Goal: Task Accomplishment & Management: Complete application form

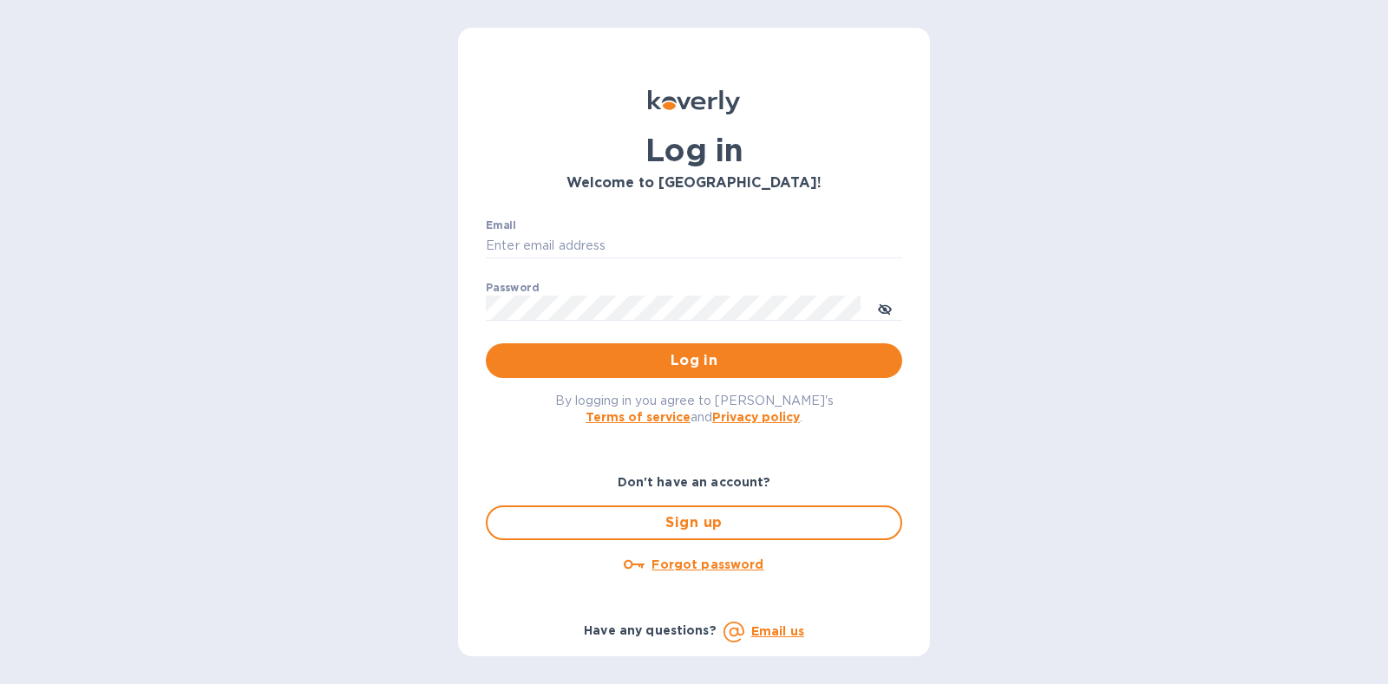
type input "[PERSON_NAME][EMAIL_ADDRESS][DOMAIN_NAME]"
drag, startPoint x: 1154, startPoint y: 340, endPoint x: 1145, endPoint y: 319, distance: 22.9
click at [1154, 340] on div "Log in Welcome to [GEOGRAPHIC_DATA]! Email [PERSON_NAME][EMAIL_ADDRESS][DOMAIN_…" at bounding box center [694, 342] width 1388 height 684
click at [656, 362] on span "Log in" at bounding box center [694, 360] width 389 height 21
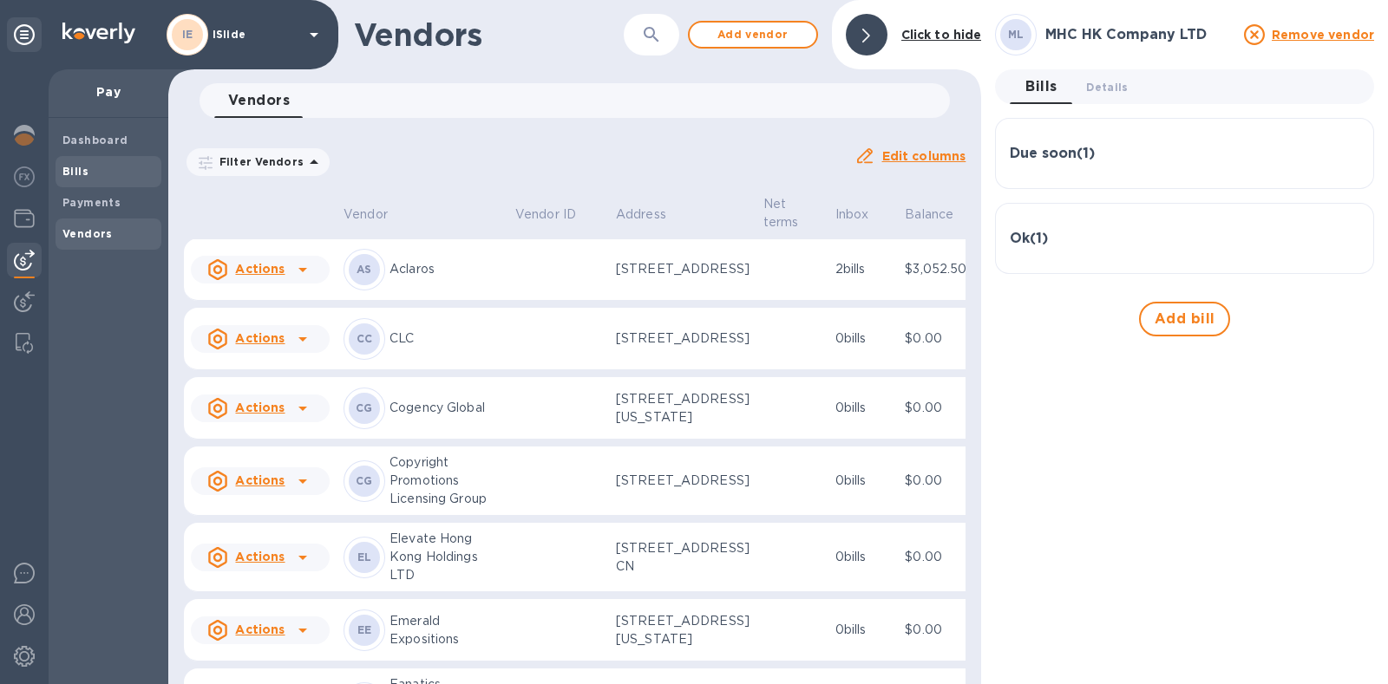
click at [76, 175] on b "Bills" at bounding box center [75, 171] width 26 height 13
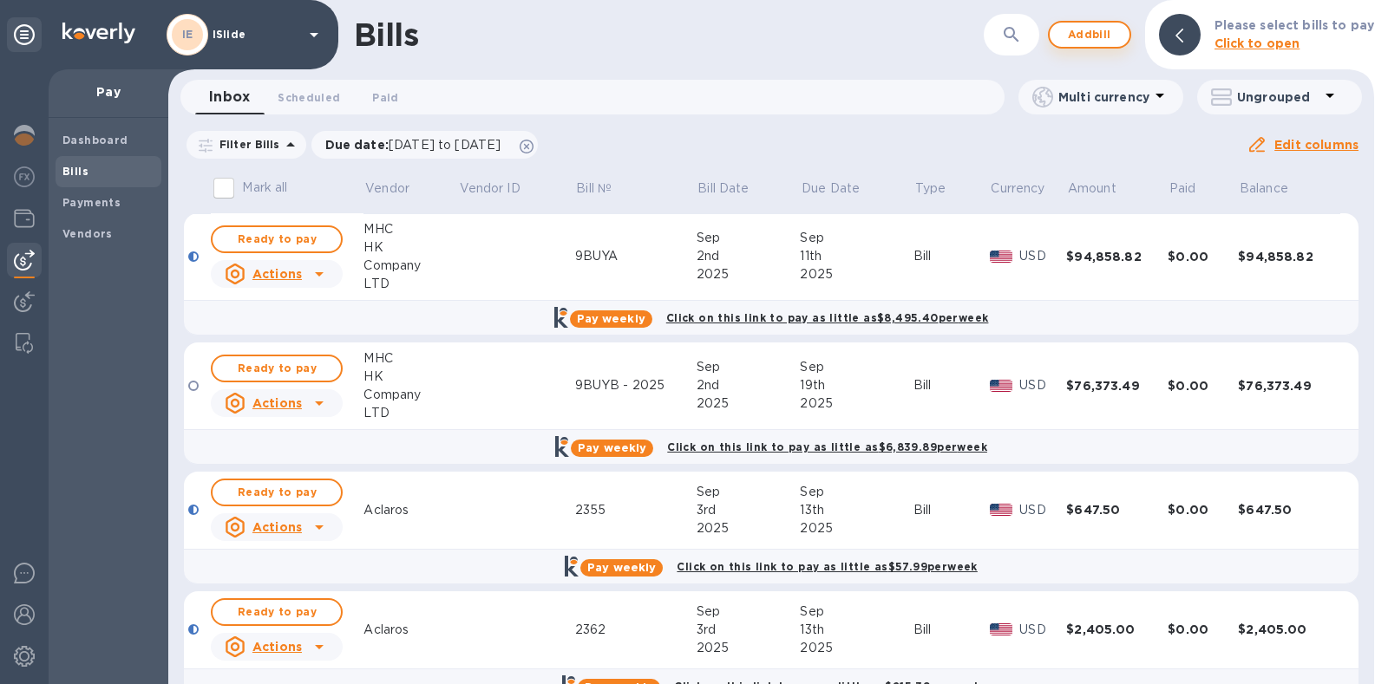
click at [1102, 40] on span "Add bill" at bounding box center [1089, 34] width 52 height 21
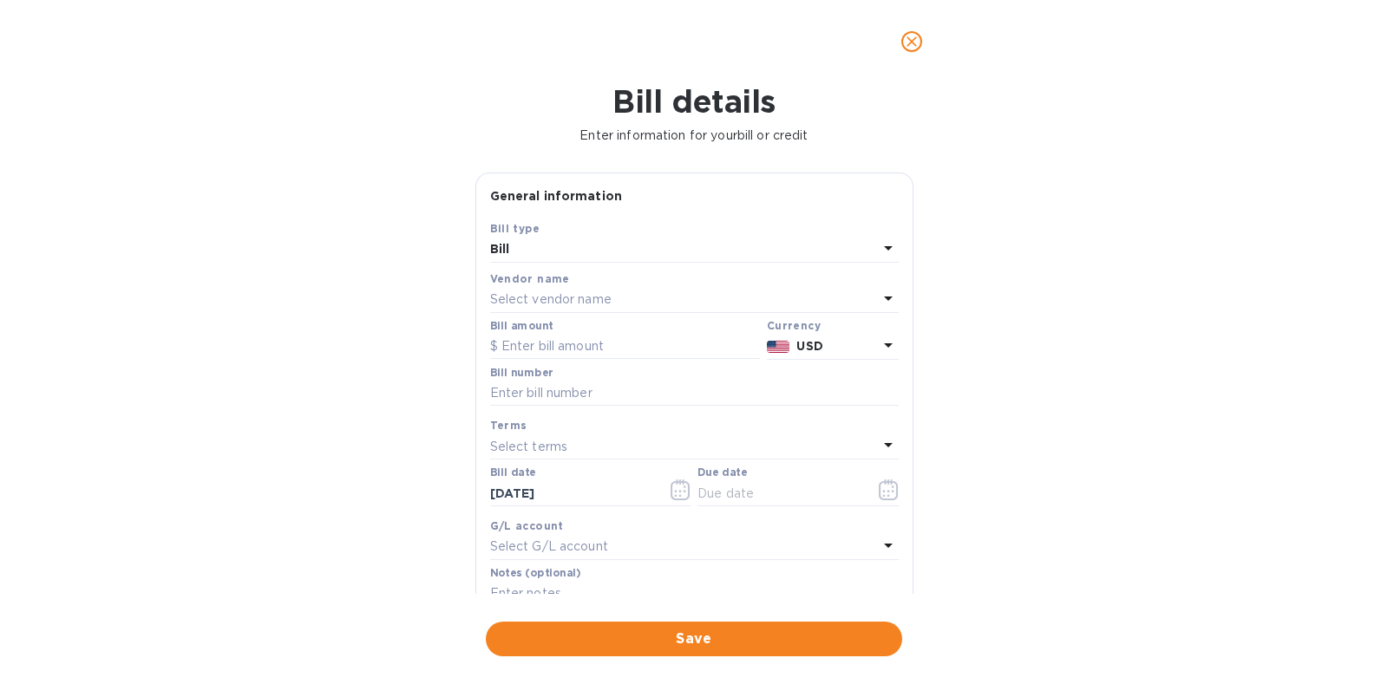
click at [581, 288] on div "Select vendor name" at bounding box center [684, 300] width 388 height 24
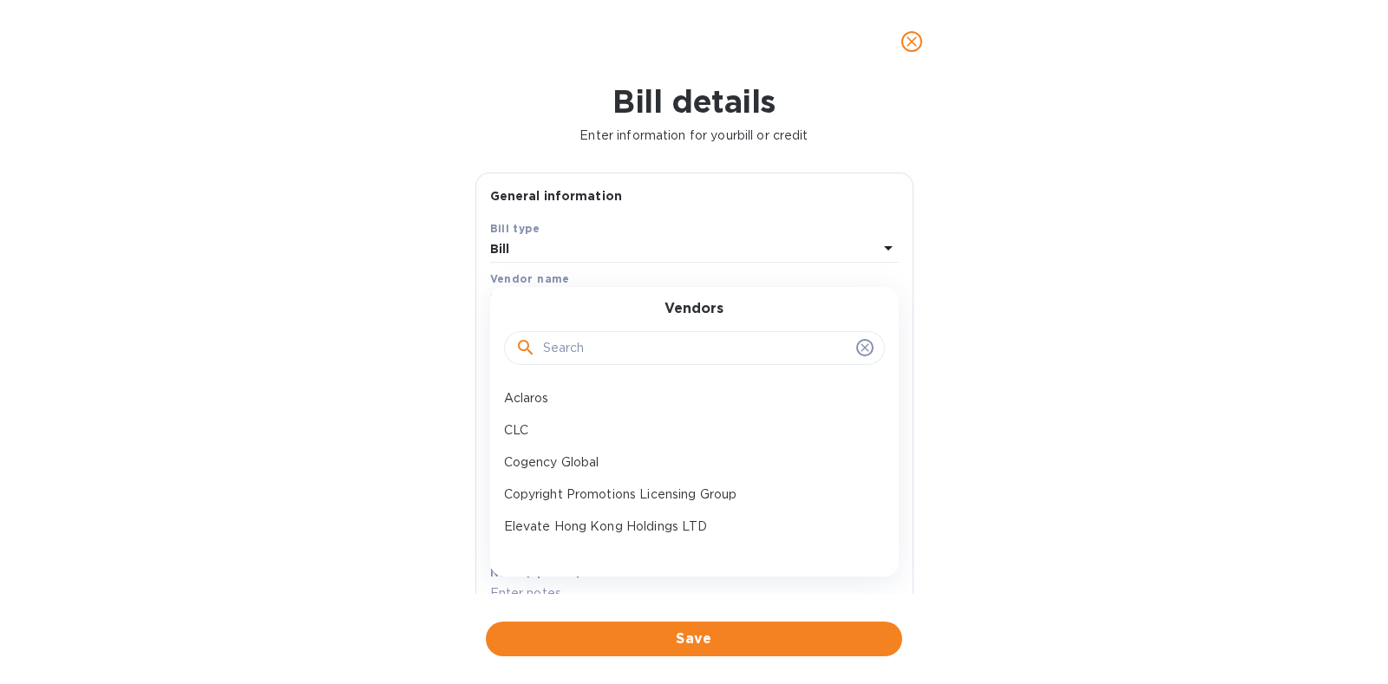
click at [590, 340] on input "text" at bounding box center [696, 349] width 306 height 26
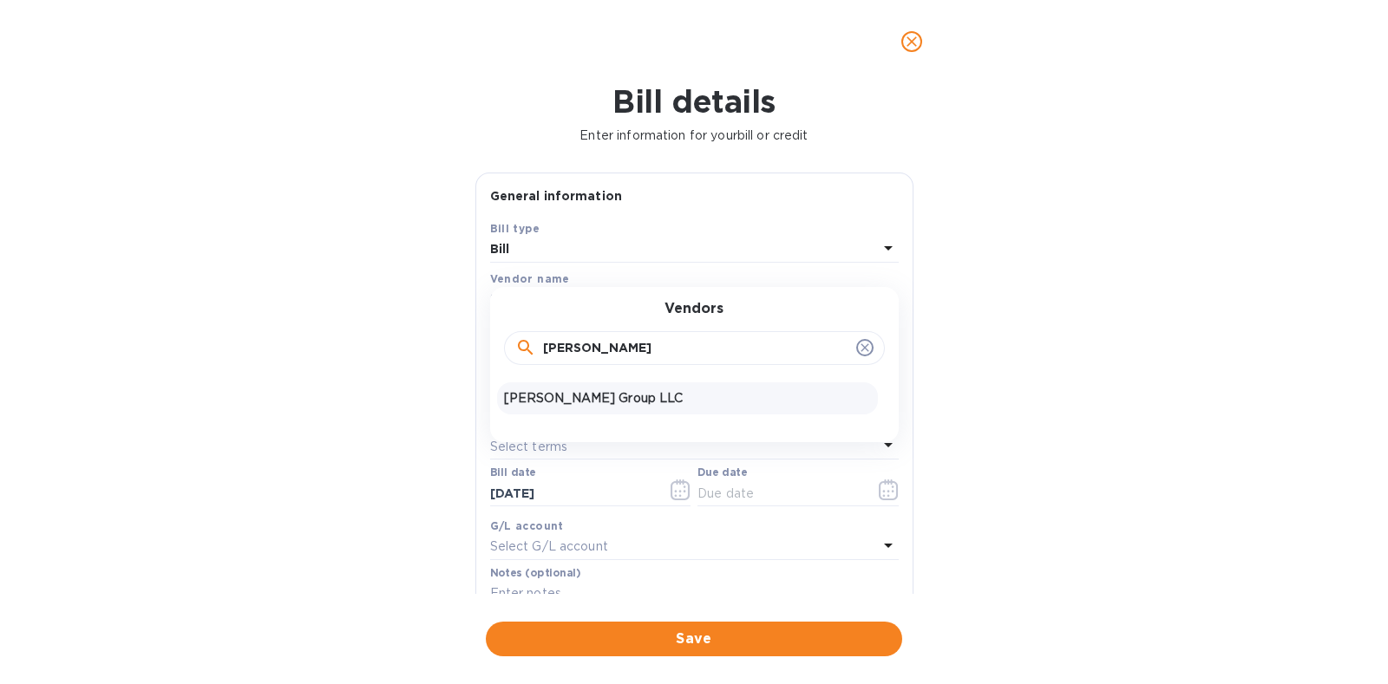
type input "janel"
click at [612, 386] on div "Janel Group LLC" at bounding box center [687, 399] width 381 height 32
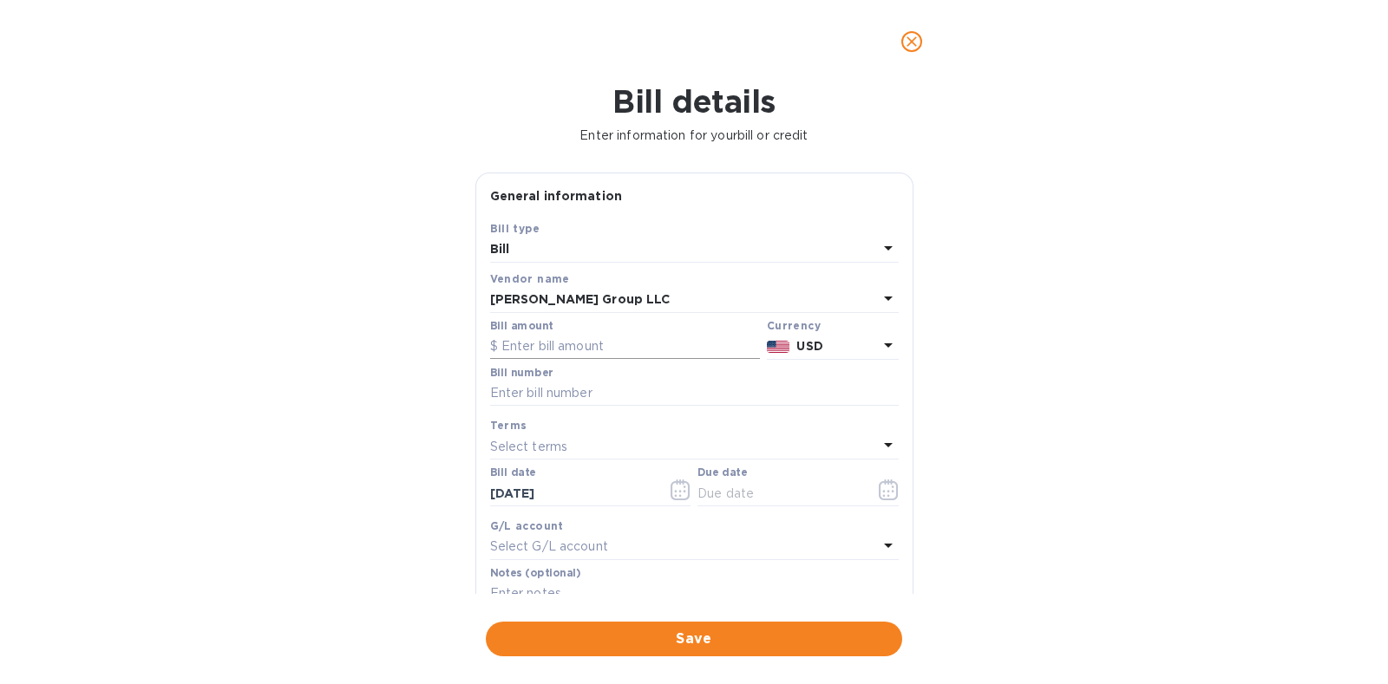
click at [589, 352] on input "text" at bounding box center [625, 347] width 270 height 26
type input "7,222.69"
click at [604, 392] on input "text" at bounding box center [694, 394] width 409 height 26
click at [564, 392] on input "text" at bounding box center [694, 394] width 409 height 26
paste input "BLIBS00335371"
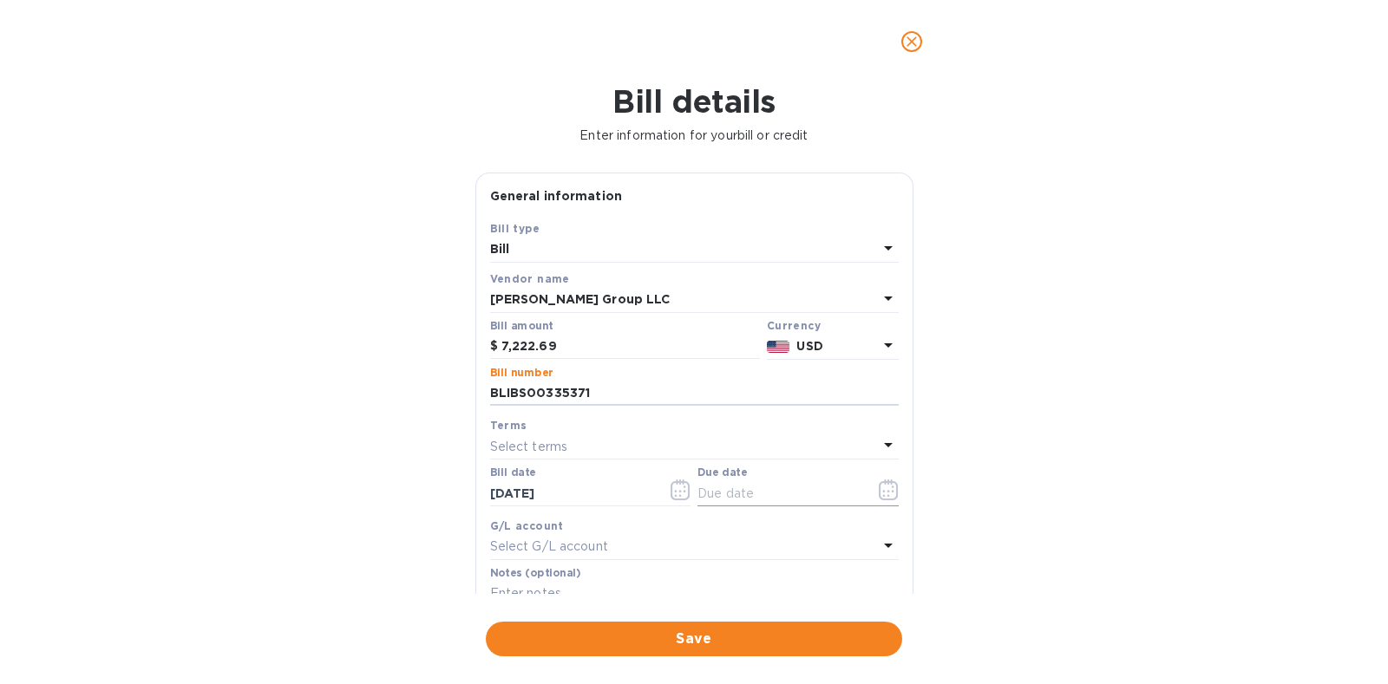
type input "BLIBS00335371"
click at [883, 481] on icon "button" at bounding box center [888, 490] width 19 height 21
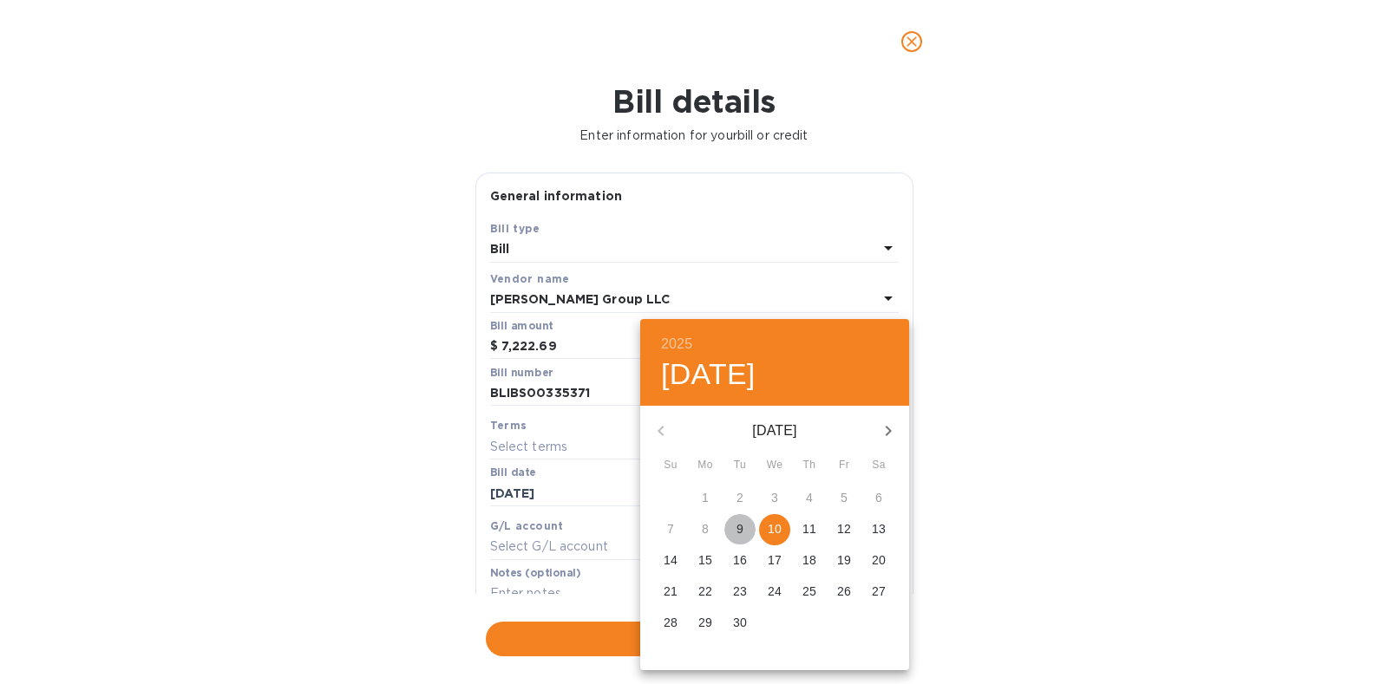
click at [742, 522] on p "9" at bounding box center [739, 528] width 7 height 17
type input "09/09/2025"
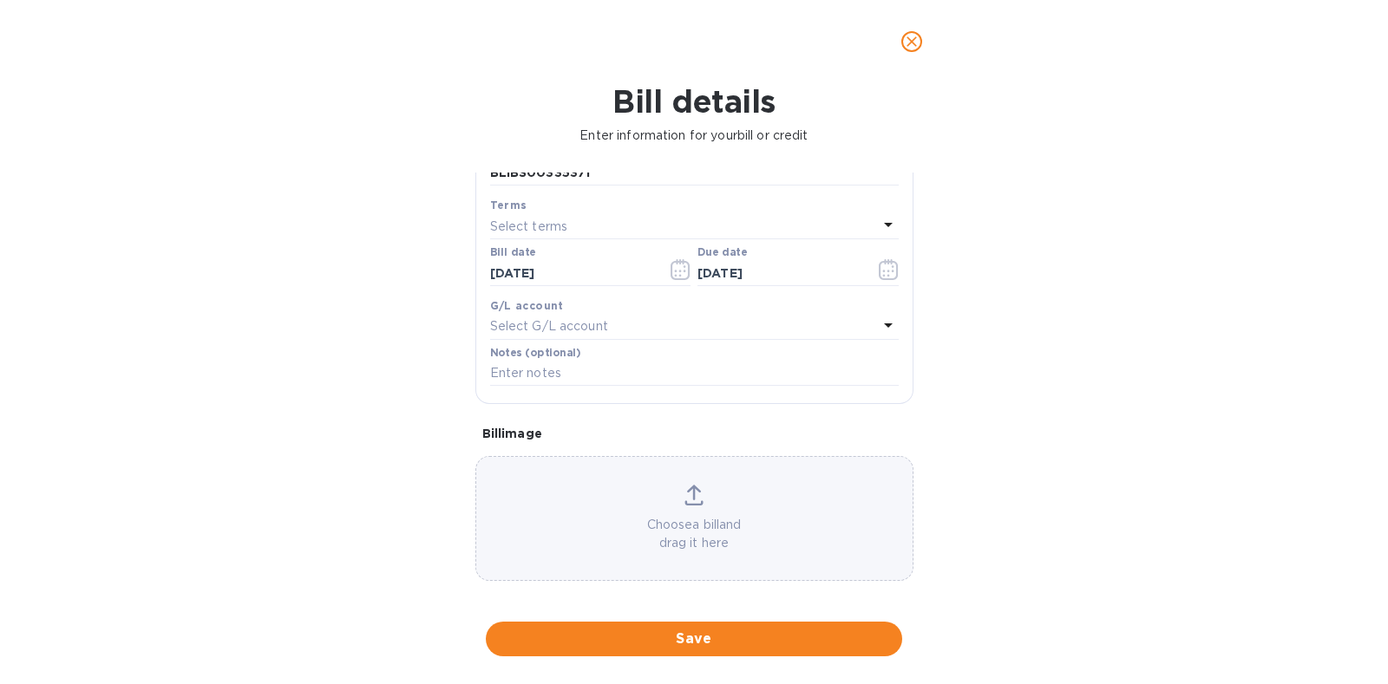
scroll to position [226, 0]
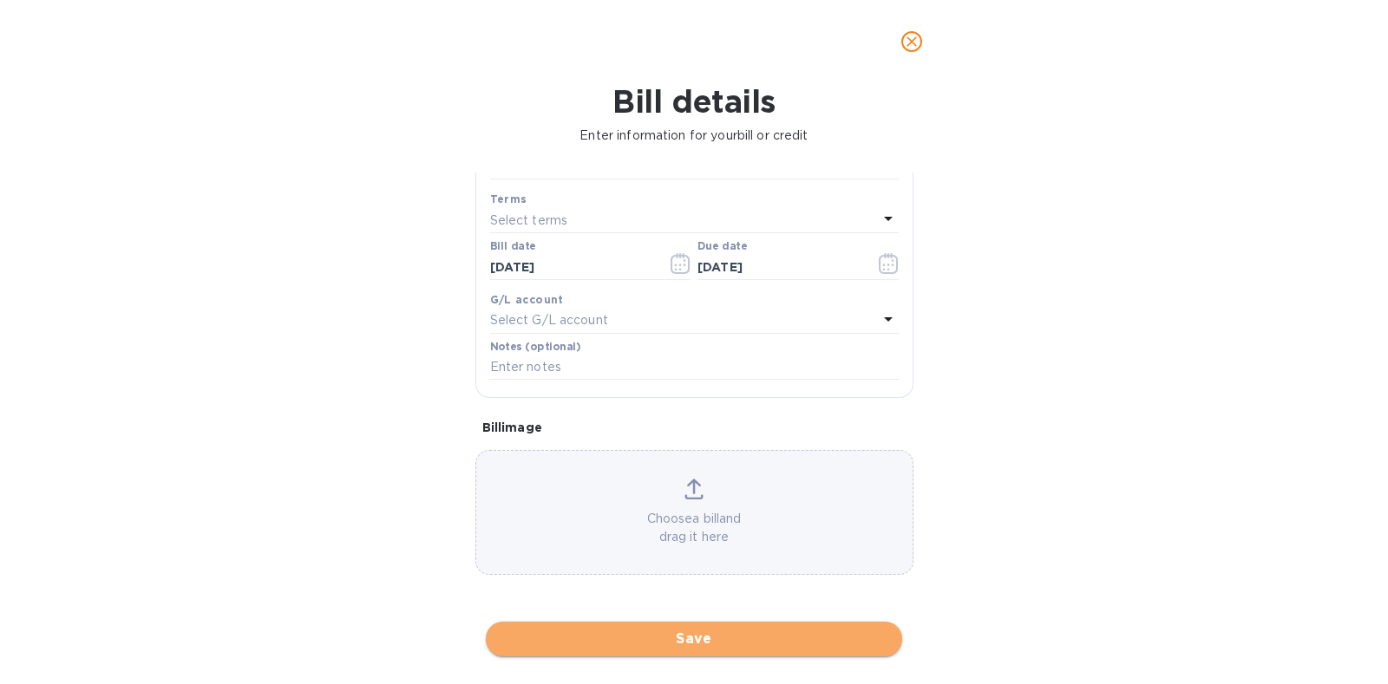
click at [737, 643] on span "Save" at bounding box center [694, 639] width 389 height 21
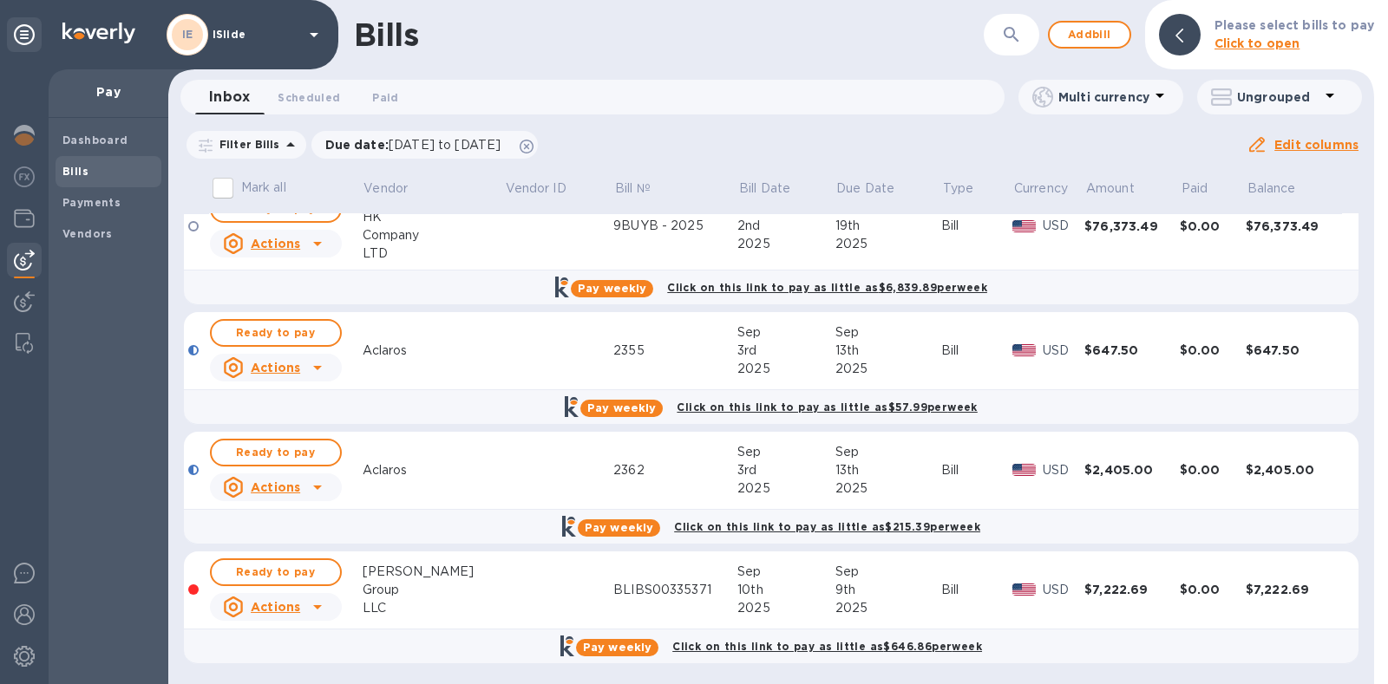
scroll to position [160, 0]
click at [295, 566] on span "Ready to pay" at bounding box center [276, 571] width 101 height 21
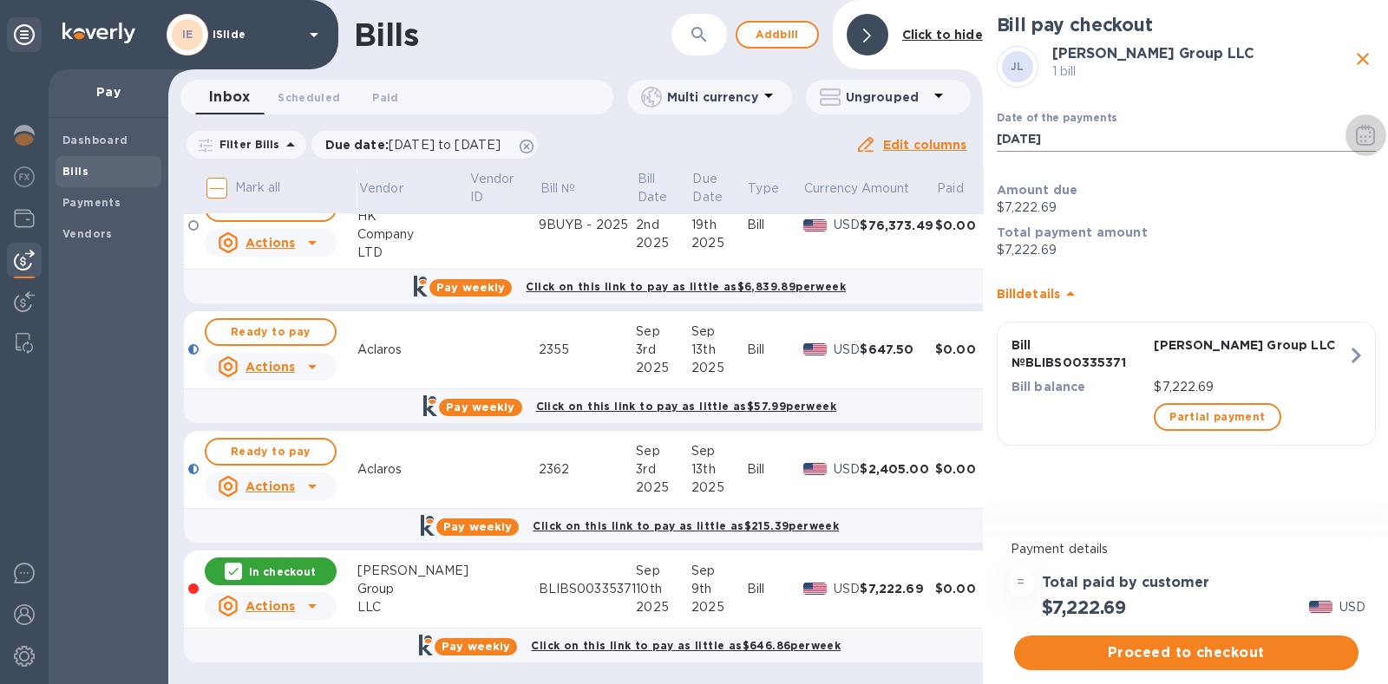
click at [1357, 132] on icon "button" at bounding box center [1366, 135] width 20 height 21
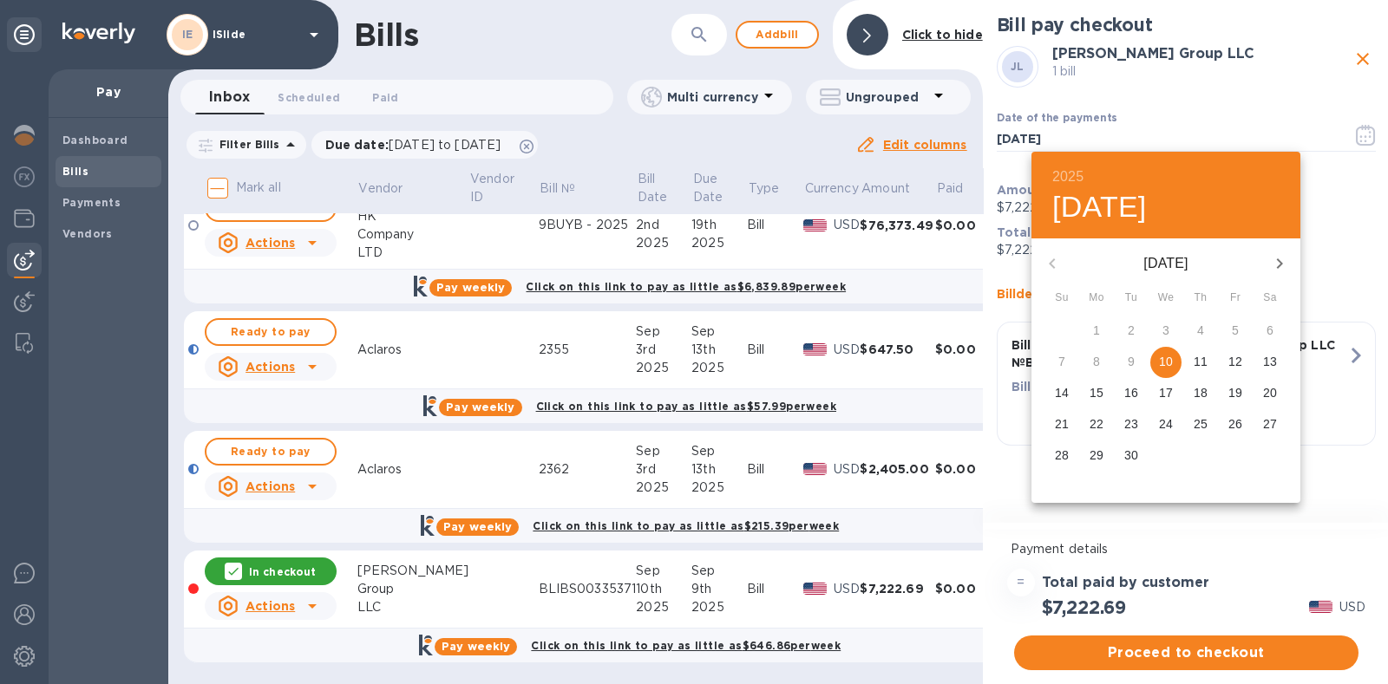
click at [1199, 359] on p "11" at bounding box center [1200, 361] width 14 height 17
type input "09/11/2025"
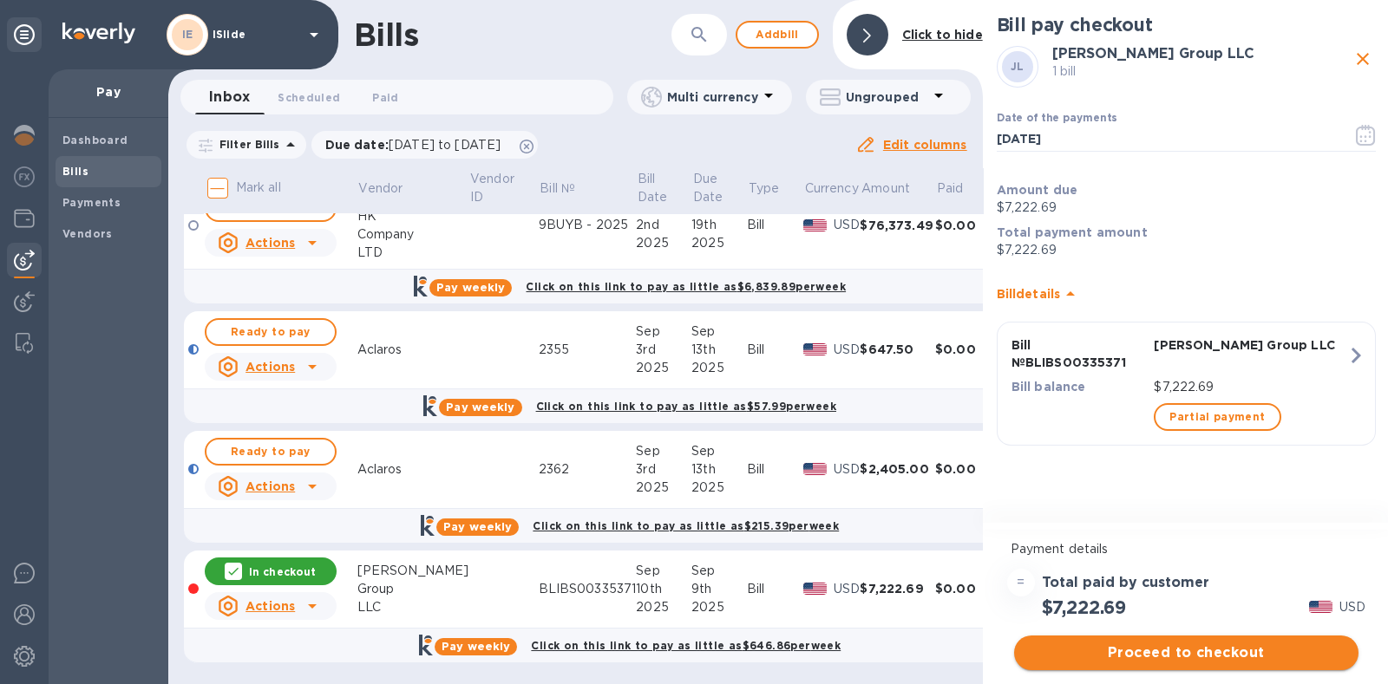
click at [1197, 650] on span "Proceed to checkout" at bounding box center [1186, 653] width 317 height 21
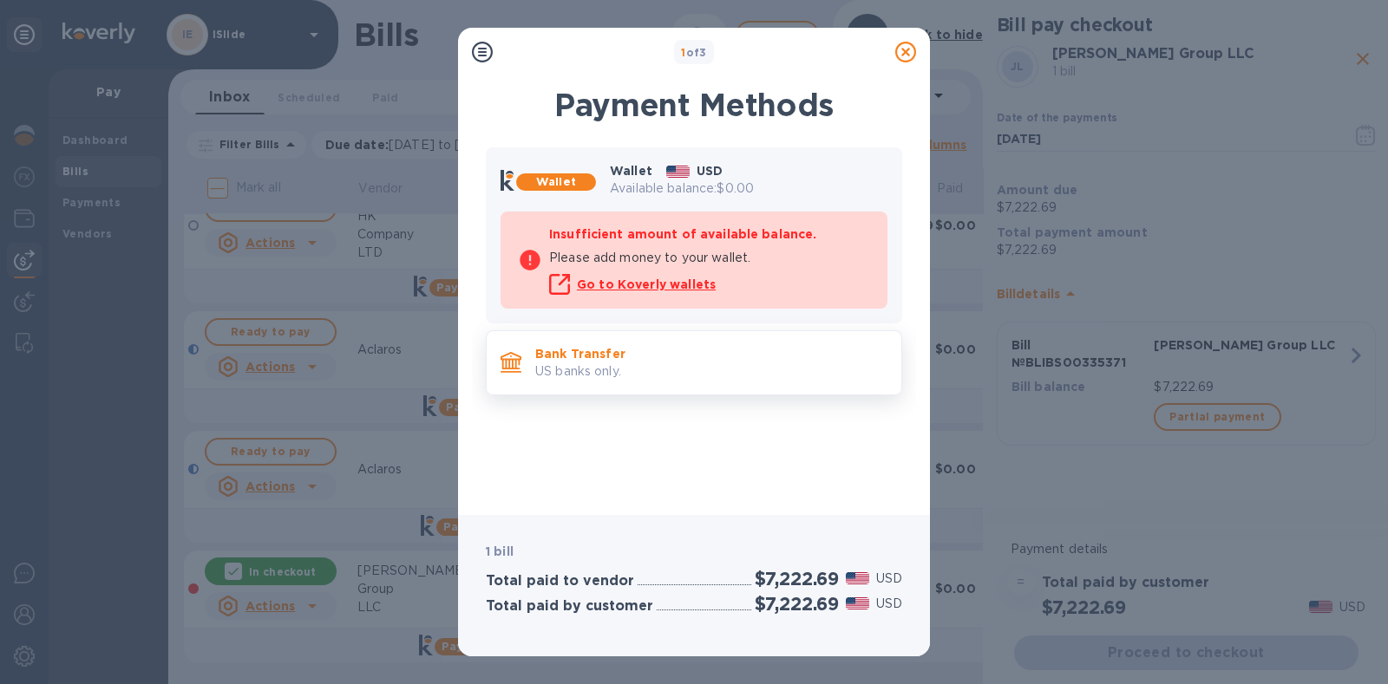
click at [623, 356] on p "Bank Transfer" at bounding box center [711, 353] width 352 height 17
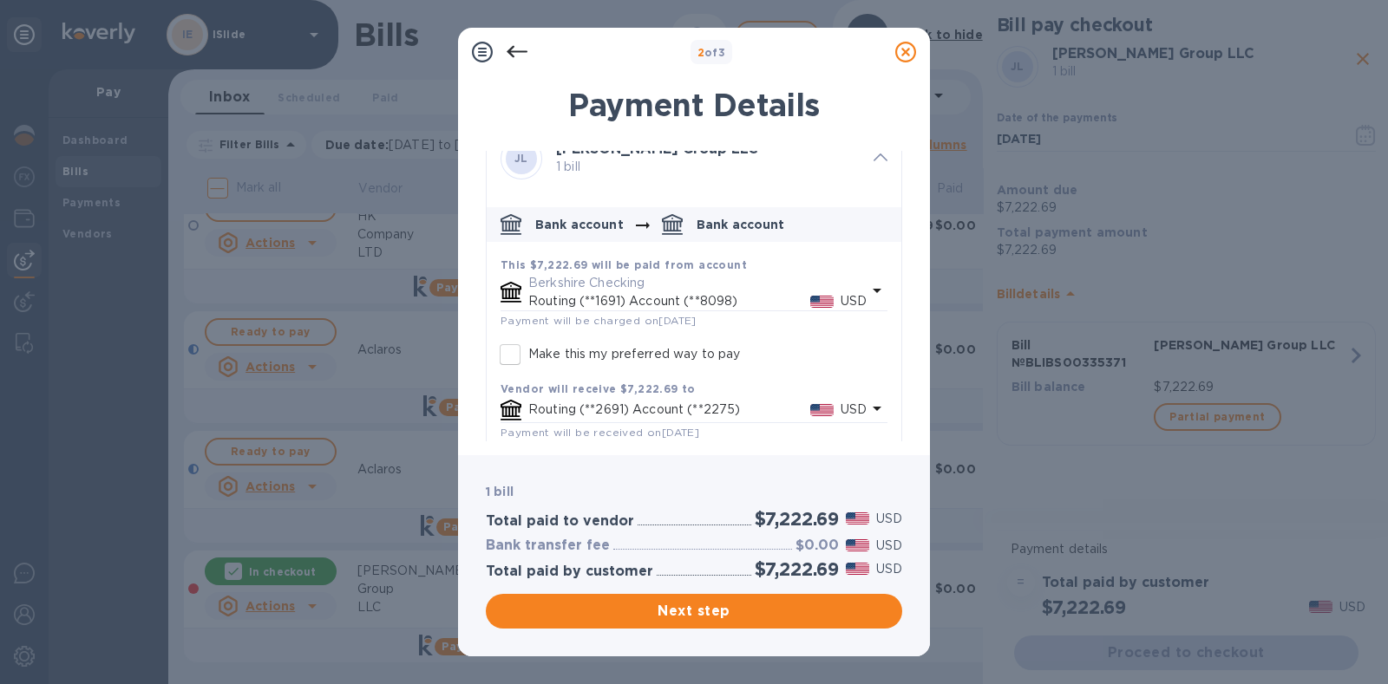
scroll to position [41, 0]
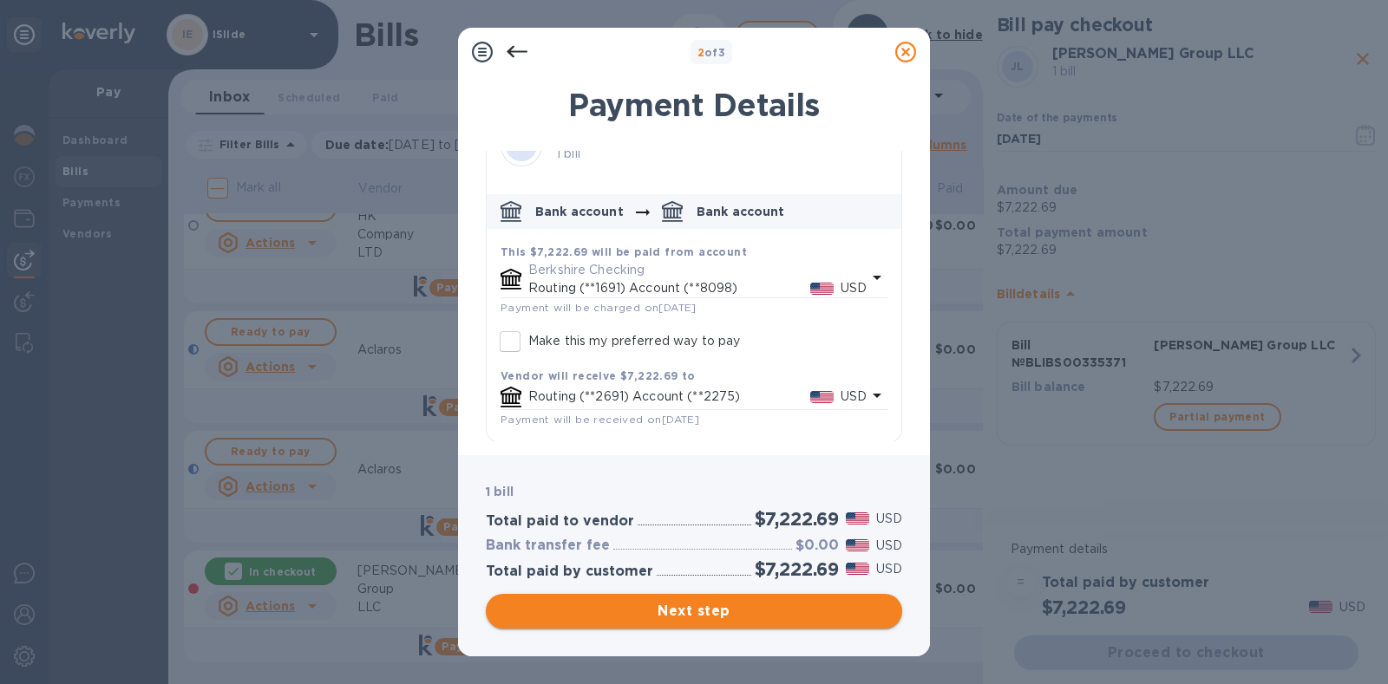
click at [723, 611] on span "Next step" at bounding box center [694, 611] width 389 height 21
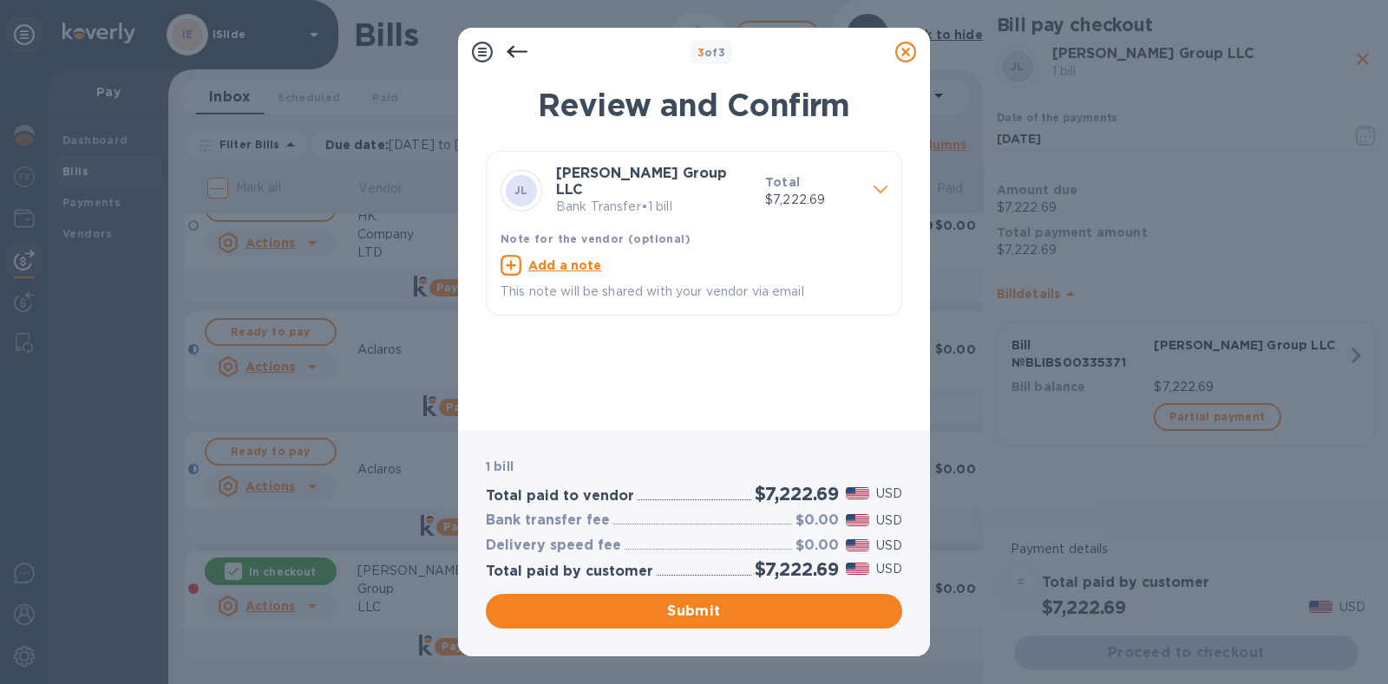
click at [582, 257] on p "Add a note" at bounding box center [565, 265] width 74 height 17
click at [579, 261] on textarea at bounding box center [679, 267] width 359 height 15
paste textarea "BLIBS00335371"
type textarea "Invoice BLIBS00335371"
click at [683, 601] on span "Submit" at bounding box center [694, 611] width 389 height 21
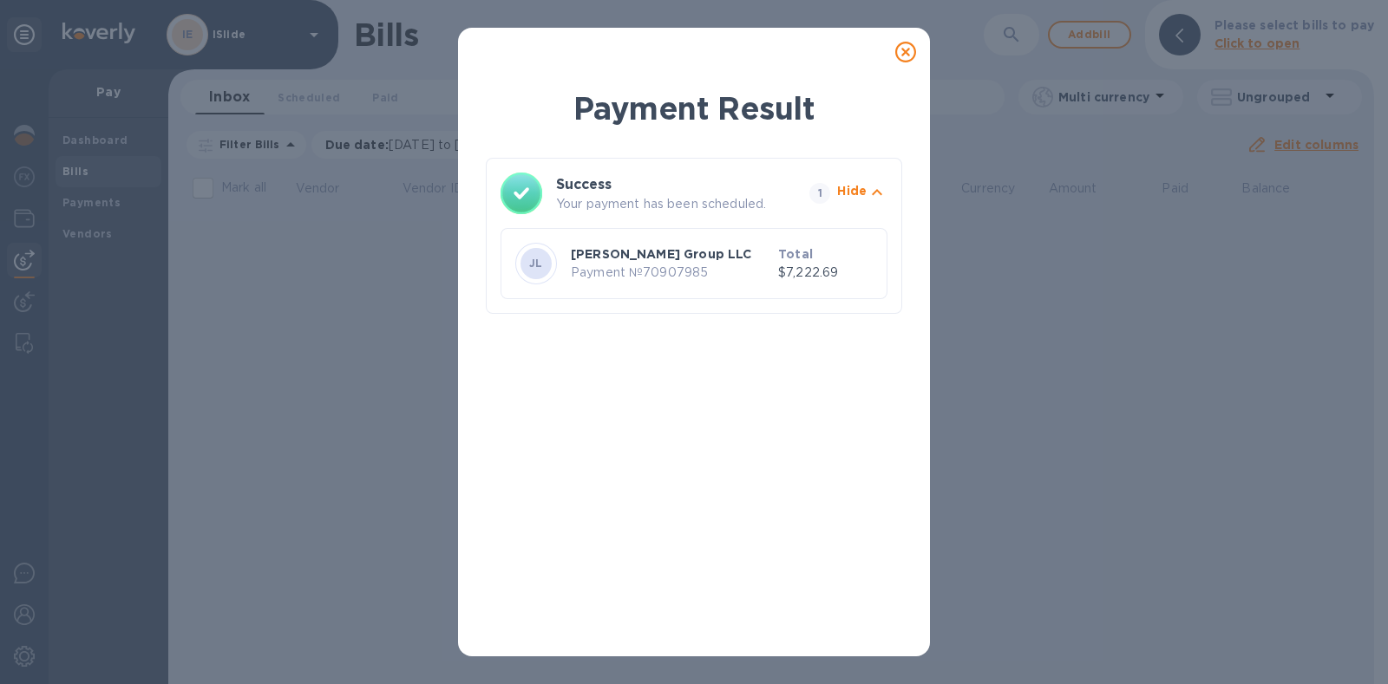
scroll to position [0, 0]
click at [906, 54] on icon at bounding box center [905, 52] width 21 height 21
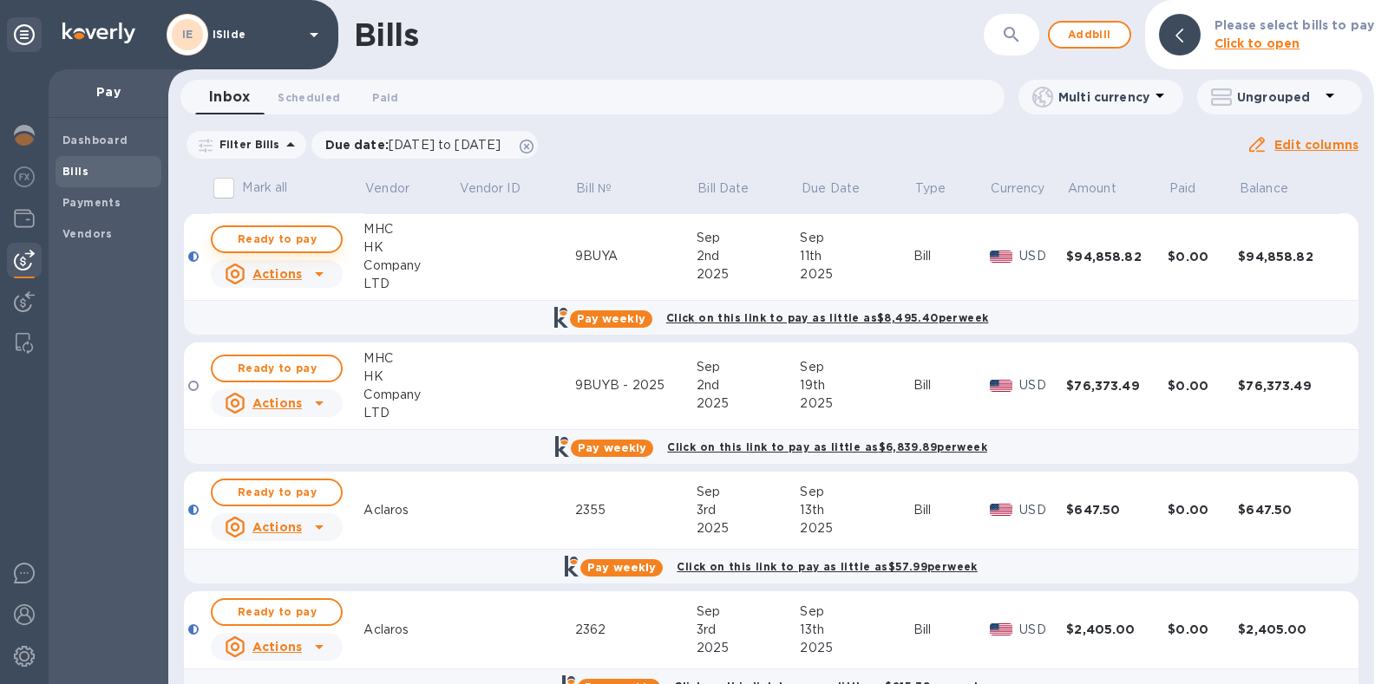
click at [290, 240] on span "Ready to pay" at bounding box center [276, 239] width 101 height 21
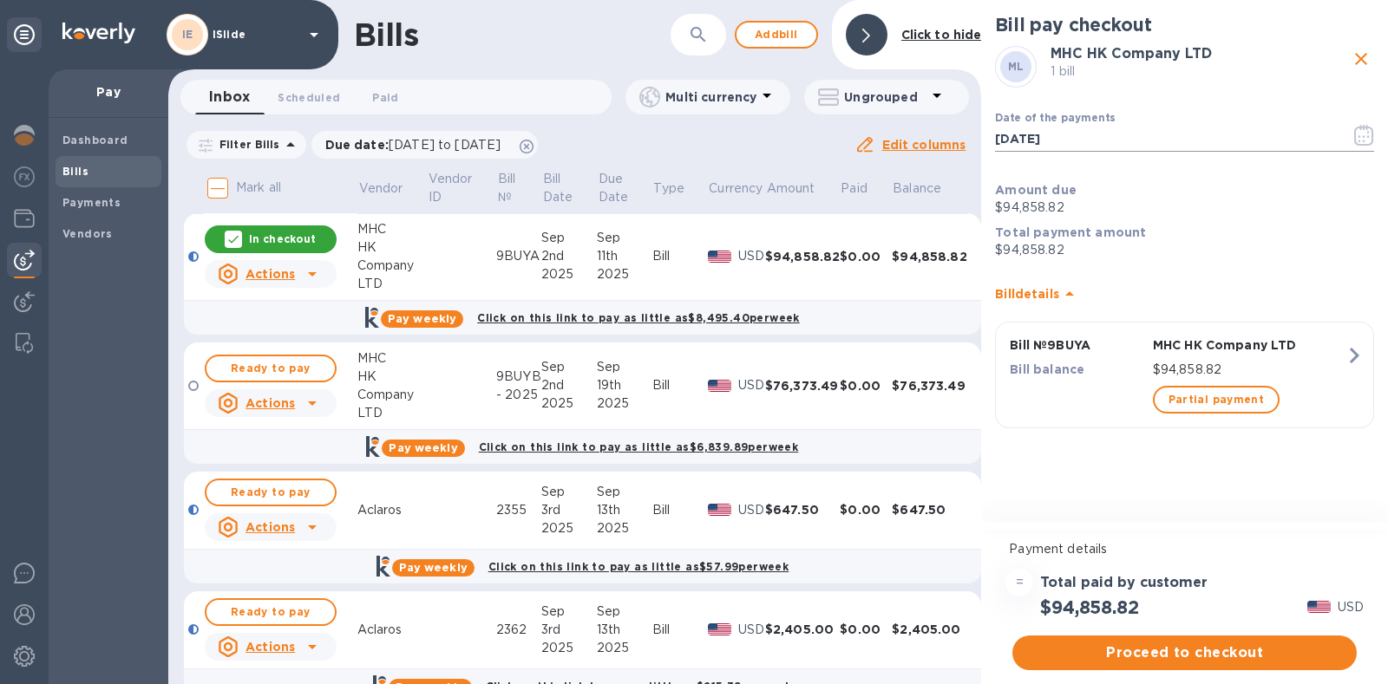
click at [1367, 135] on icon "button" at bounding box center [1364, 135] width 20 height 21
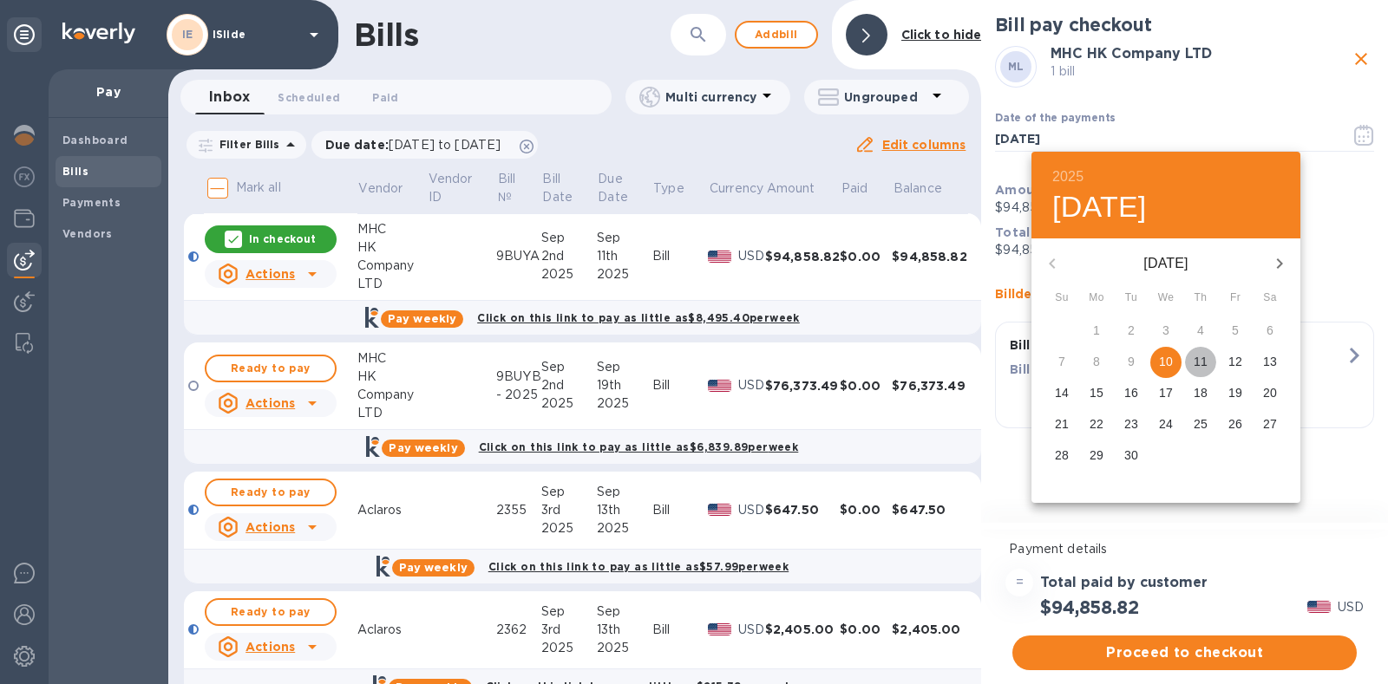
click at [1191, 356] on span "11" at bounding box center [1200, 361] width 31 height 17
type input "09/11/2025"
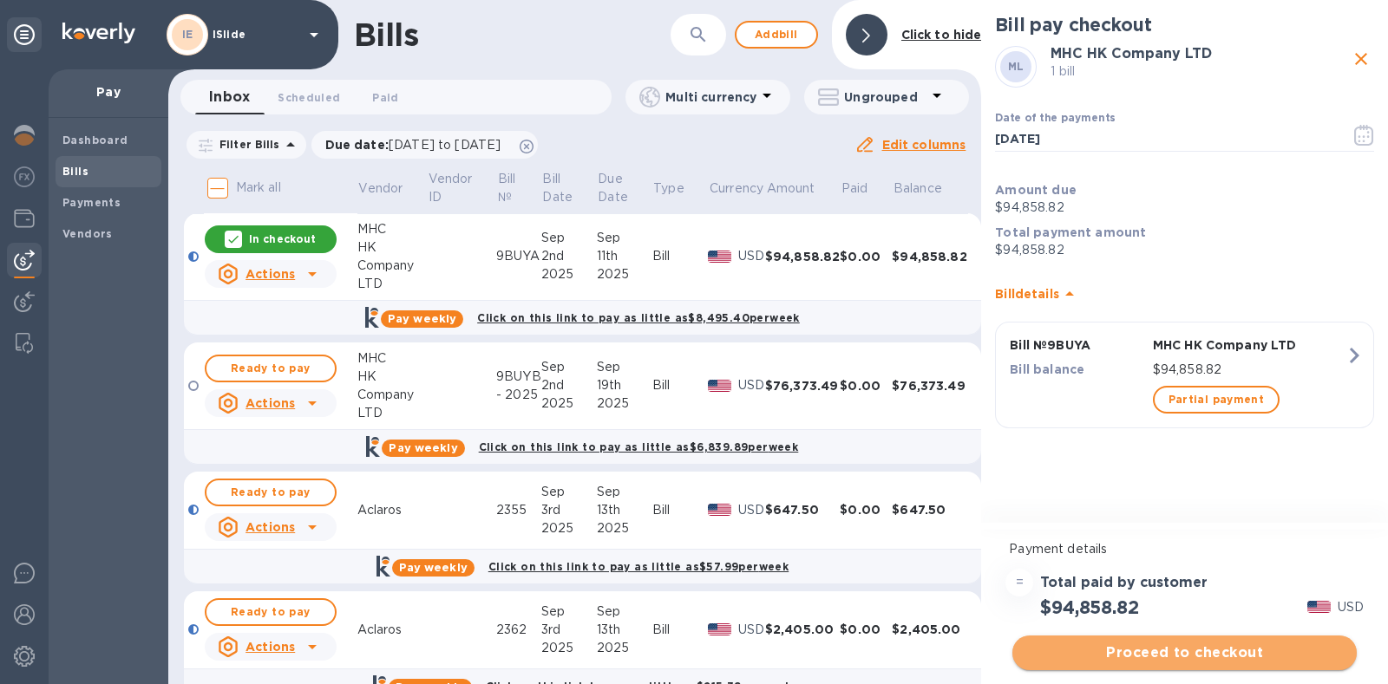
click at [1226, 656] on span "Proceed to checkout" at bounding box center [1184, 653] width 317 height 21
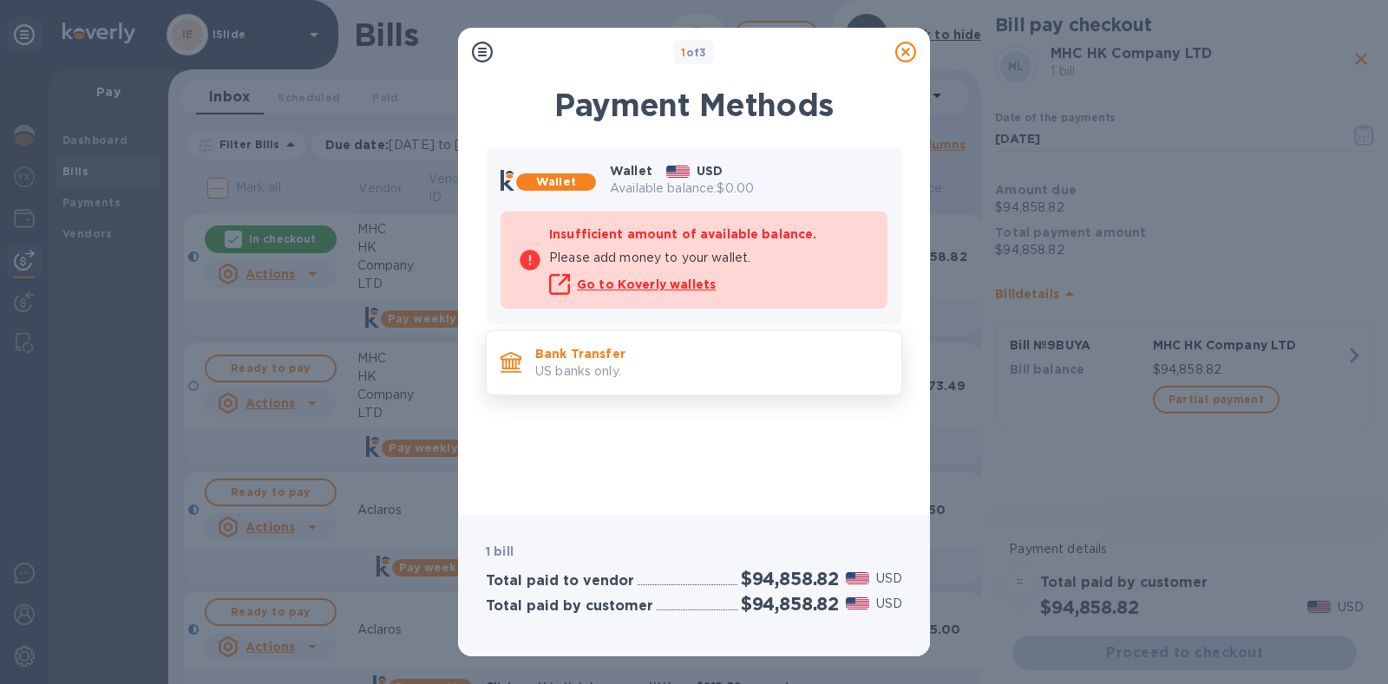
click at [619, 363] on p "US banks only." at bounding box center [711, 372] width 352 height 18
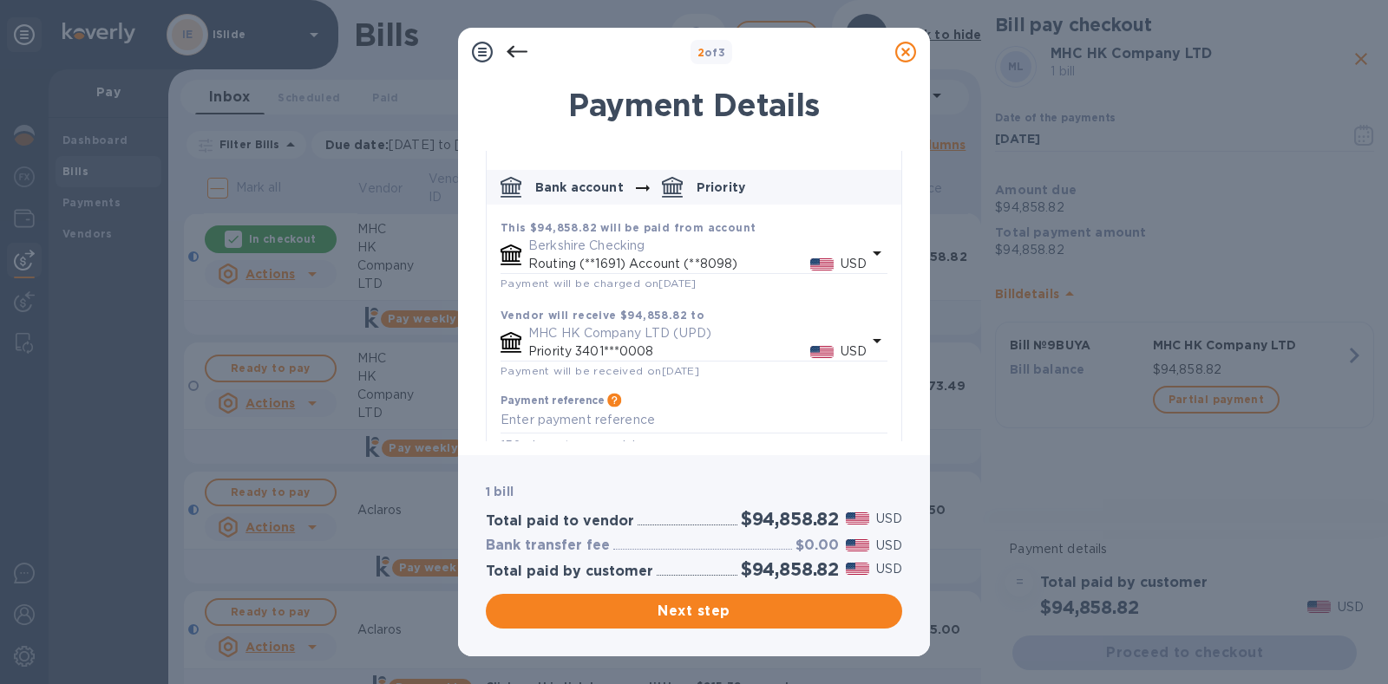
scroll to position [93, 0]
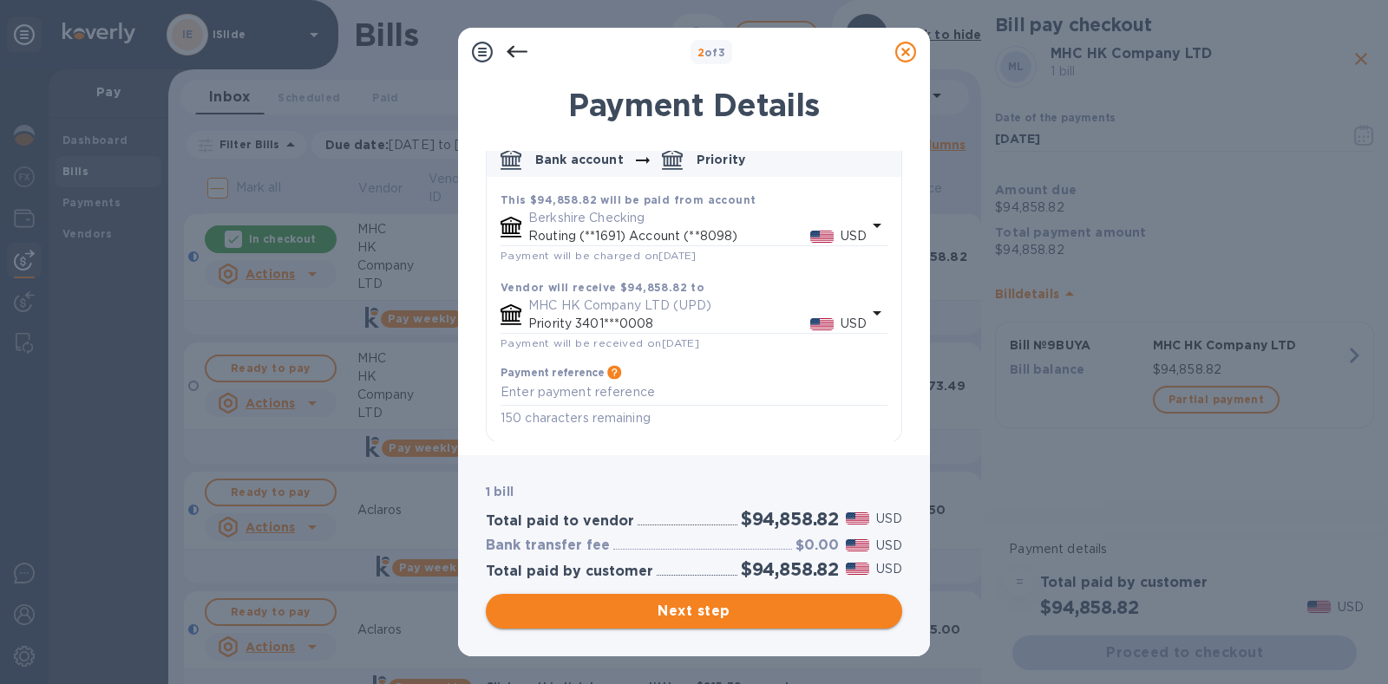
click at [694, 618] on span "Next step" at bounding box center [694, 611] width 389 height 21
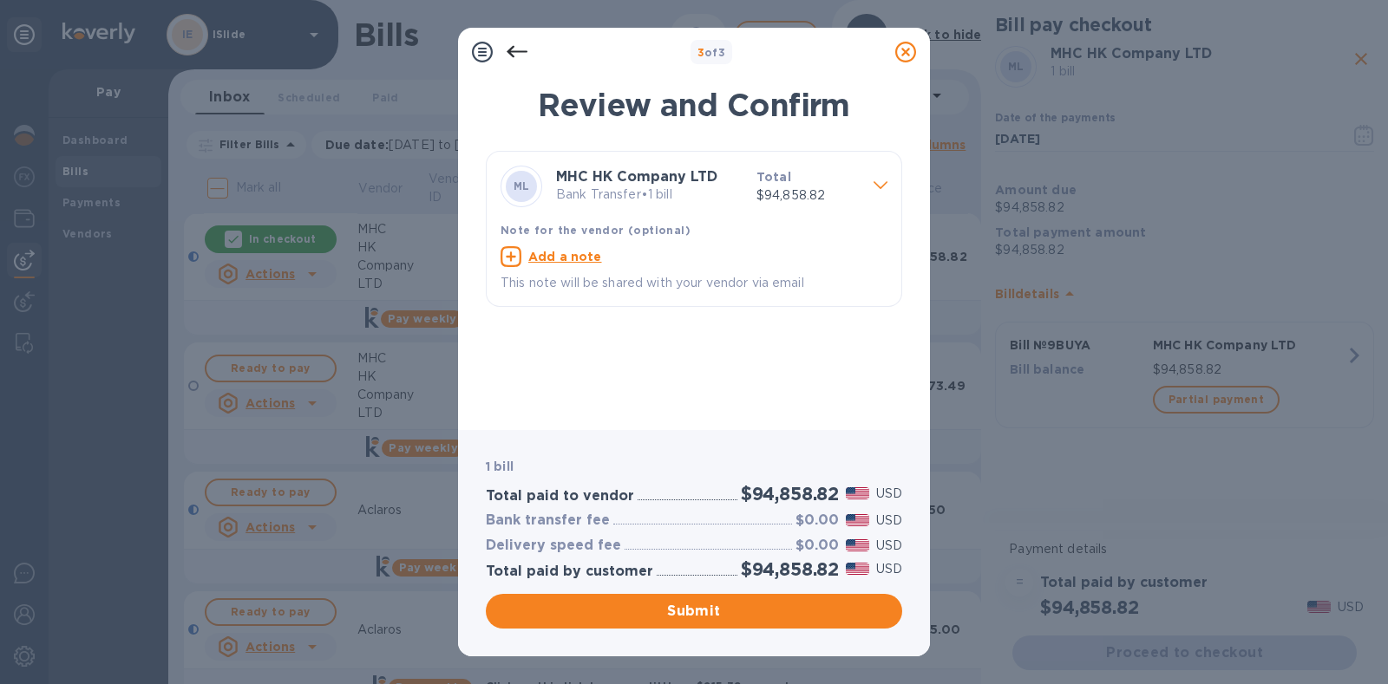
click at [579, 258] on u "Add a note" at bounding box center [565, 257] width 74 height 14
click at [577, 266] on div "x" at bounding box center [679, 259] width 359 height 26
type textarea "9BUYA Payment"
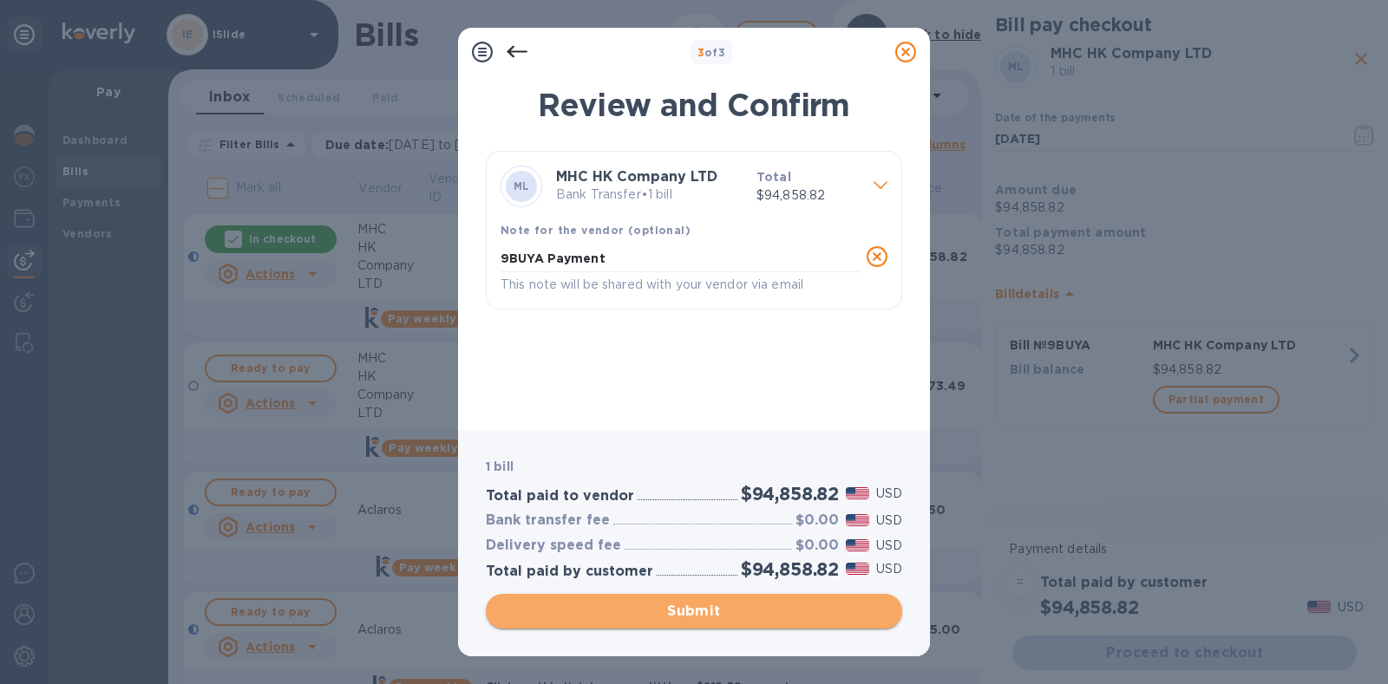
click at [705, 613] on span "Submit" at bounding box center [694, 611] width 389 height 21
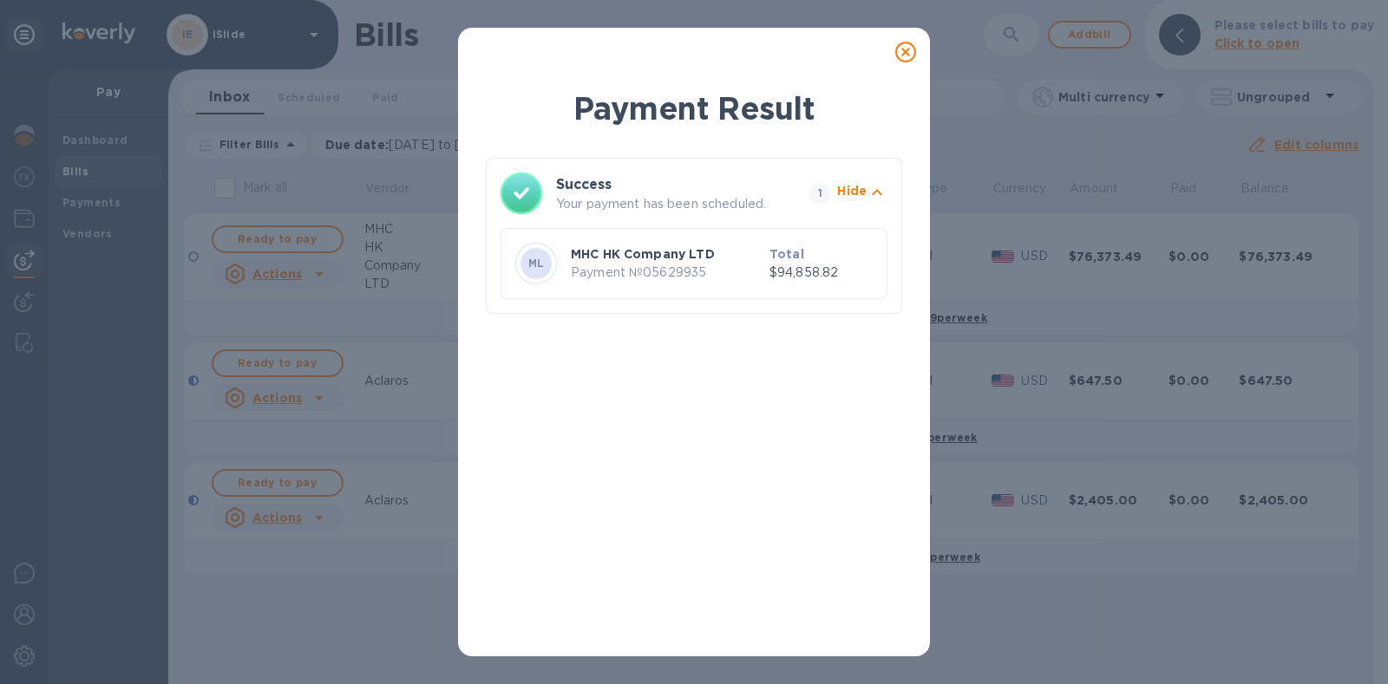
click at [906, 42] on icon at bounding box center [905, 52] width 21 height 21
